Goal: Transaction & Acquisition: Purchase product/service

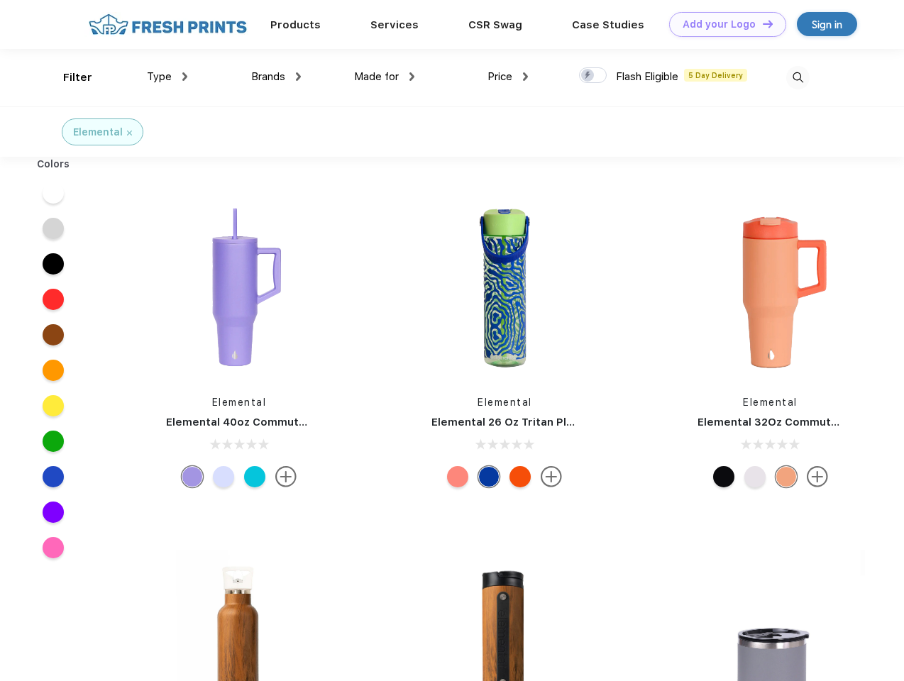
click at [723, 24] on link "Add your Logo Design Tool" at bounding box center [727, 24] width 117 height 25
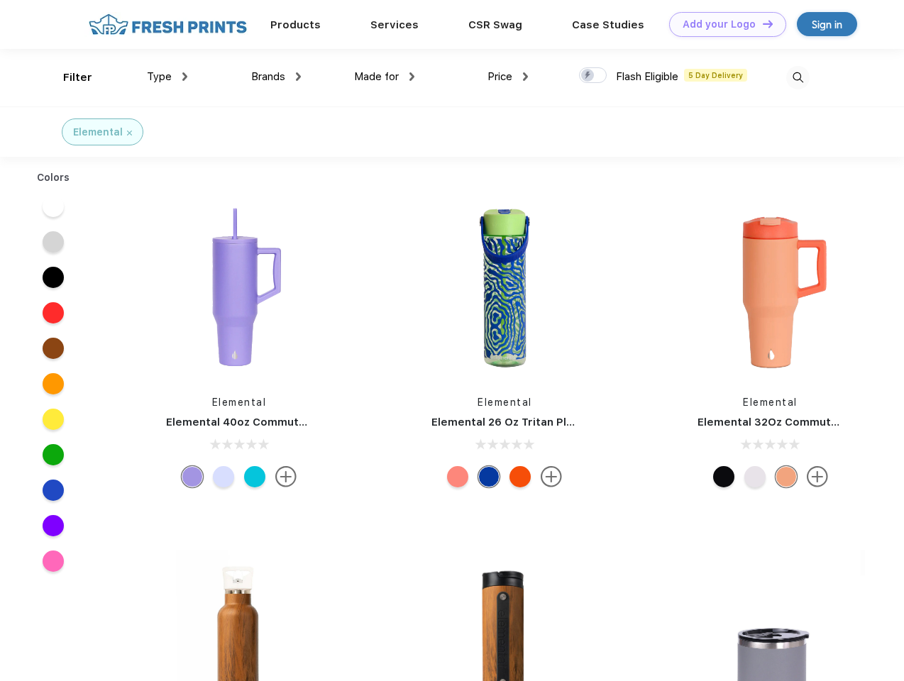
click at [0, 0] on div "Design Tool" at bounding box center [0, 0] width 0 height 0
click at [762, 23] on link "Add your Logo Design Tool" at bounding box center [727, 24] width 117 height 25
click at [68, 77] on div "Filter" at bounding box center [77, 78] width 29 height 16
click at [167, 77] on span "Type" at bounding box center [159, 76] width 25 height 13
click at [276, 77] on span "Brands" at bounding box center [268, 76] width 34 height 13
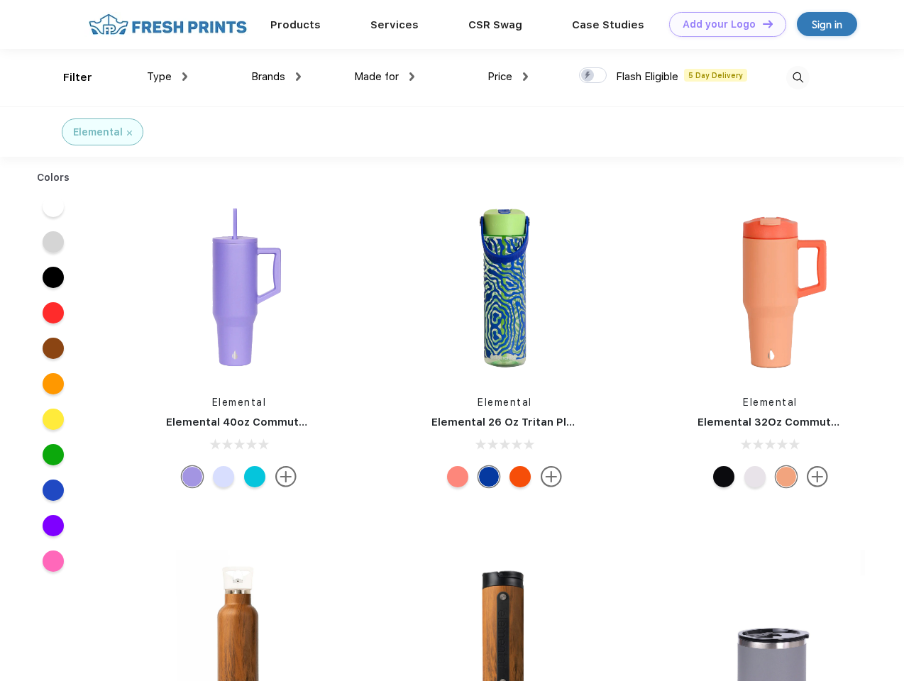
click at [385, 77] on span "Made for" at bounding box center [376, 76] width 45 height 13
click at [508, 77] on span "Price" at bounding box center [500, 76] width 25 height 13
click at [593, 76] on div at bounding box center [593, 75] width 28 height 16
click at [588, 76] on input "checkbox" at bounding box center [583, 71] width 9 height 9
click at [798, 77] on img at bounding box center [797, 77] width 23 height 23
